Goal: Check status

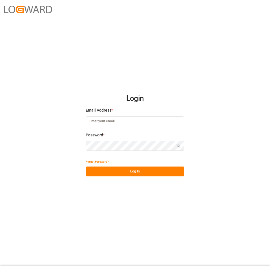
type input "[PERSON_NAME][EMAIL_ADDRESS][DOMAIN_NAME]"
click at [0, 134] on html "Login Email Address * [PERSON_NAME][EMAIL_ADDRESS][DOMAIN_NAME] Password * Show…" at bounding box center [135, 133] width 270 height 266
click at [108, 173] on button "Log In" at bounding box center [135, 172] width 99 height 10
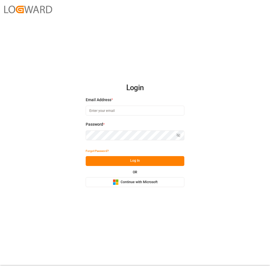
type input "[PERSON_NAME][EMAIL_ADDRESS][DOMAIN_NAME]"
click at [47, 141] on div "Login Email Address * alexander.schoeps@leschaco.com Password * Show password F…" at bounding box center [135, 133] width 270 height 266
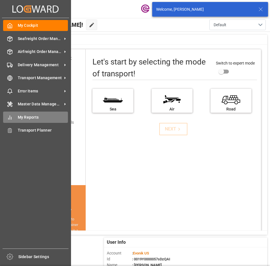
click at [12, 122] on div "My Reports My Reports" at bounding box center [35, 117] width 65 height 11
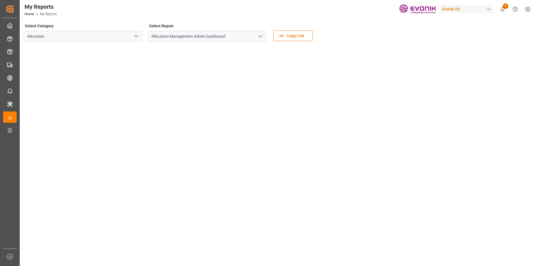
click at [137, 36] on polyline "open menu" at bounding box center [135, 37] width 3 height 2
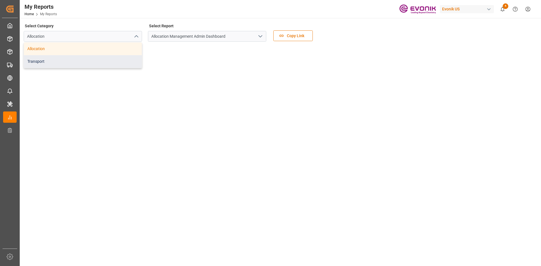
click at [88, 60] on div "Transport" at bounding box center [83, 61] width 118 height 13
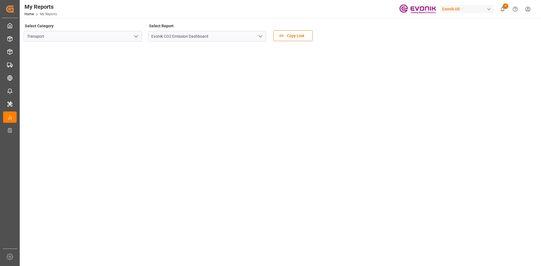
click at [260, 37] on polyline "open menu" at bounding box center [260, 37] width 3 height 2
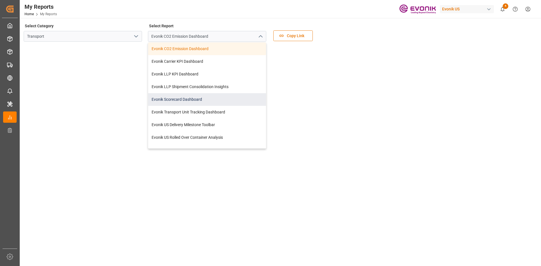
click at [191, 100] on div "Evonik Scorecard Dashboard" at bounding box center [207, 99] width 118 height 13
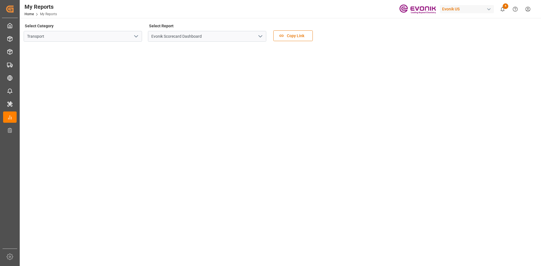
scroll to position [28, 0]
